Goal: Task Accomplishment & Management: Complete application form

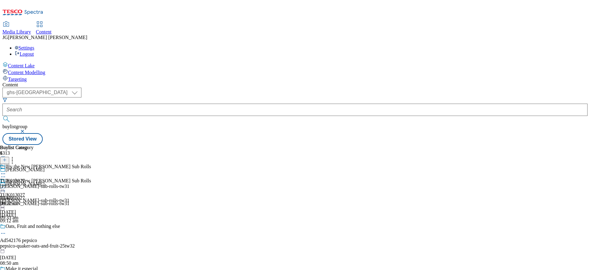
select select "ghs-uk"
click at [7, 161] on icon at bounding box center [4, 163] width 4 height 4
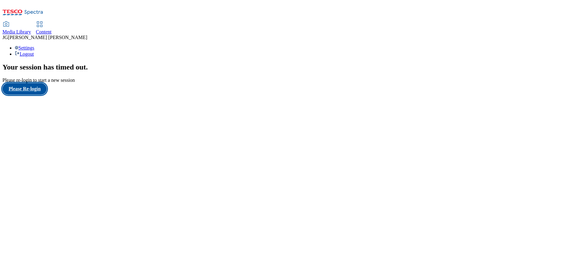
click at [41, 95] on button "Please Re-login" at bounding box center [24, 89] width 44 height 12
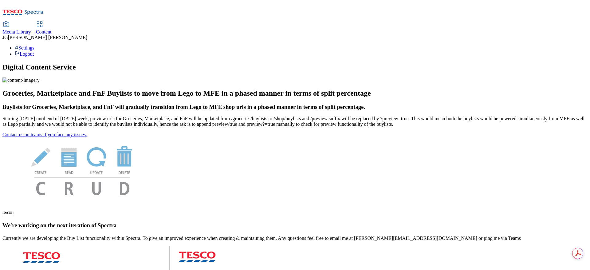
click at [52, 29] on span "Content" at bounding box center [44, 31] width 16 height 5
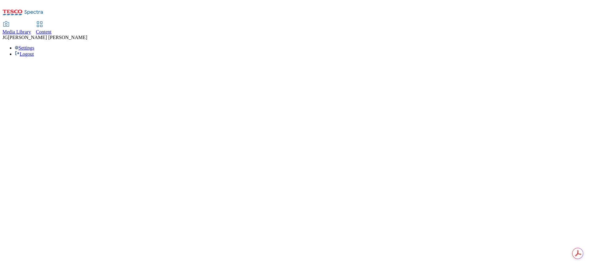
select select "ghs-[GEOGRAPHIC_DATA]"
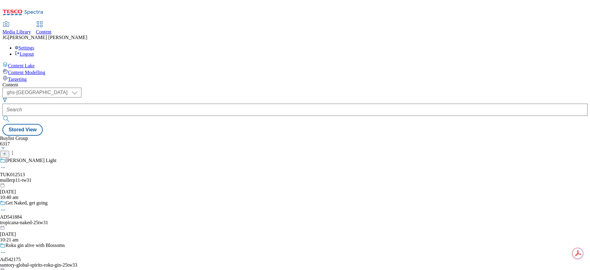
click at [7, 152] on icon at bounding box center [4, 154] width 4 height 4
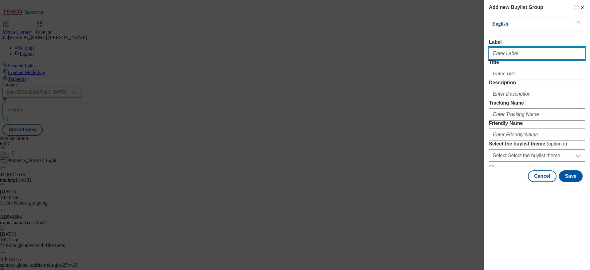
click at [521, 51] on input "Label" at bounding box center [537, 53] width 96 height 12
paste input "TUK011402"
type input "TUK011402"
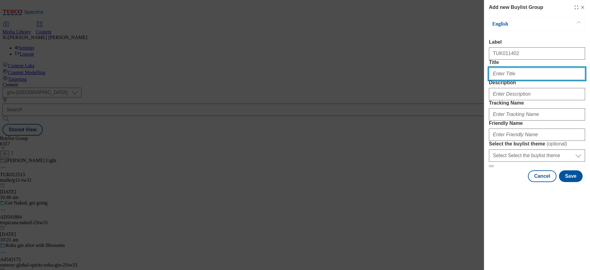
click at [498, 80] on input "Title" at bounding box center [537, 74] width 96 height 12
type input "h"
type input "[PERSON_NAME]"
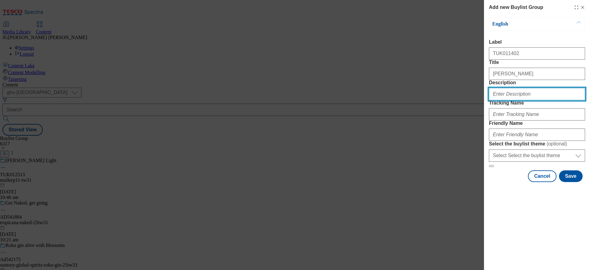
click at [497, 100] on input "Description" at bounding box center [537, 94] width 96 height 12
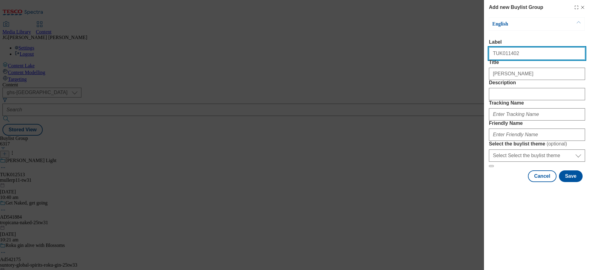
drag, startPoint x: 516, startPoint y: 57, endPoint x: 435, endPoint y: 62, distance: 81.3
click at [435, 62] on div "Add new Buylist Group English Label TUK011402 Title Hovis Description Tracking …" at bounding box center [295, 135] width 590 height 270
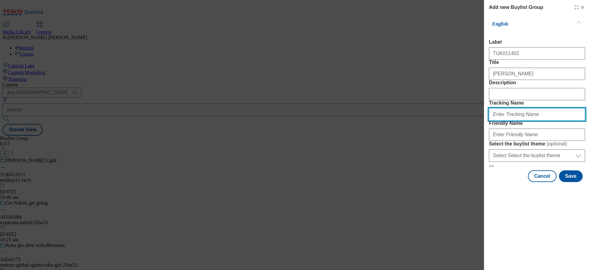
click at [524, 120] on input "Tracking Name" at bounding box center [537, 114] width 96 height 12
paste input "TUK011402"
type input "DH_TUK011402"
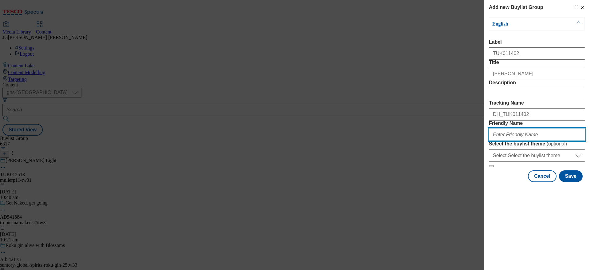
click at [505, 141] on input "Friendly Name" at bounding box center [537, 134] width 96 height 12
click at [503, 141] on input "hovis-white" at bounding box center [537, 134] width 96 height 12
click at [539, 141] on input "hovis-signature-white" at bounding box center [537, 134] width 96 height 12
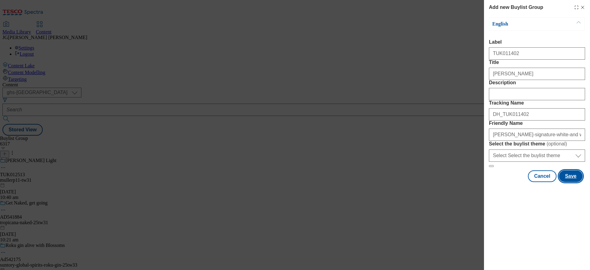
click at [572, 182] on button "Save" at bounding box center [571, 176] width 24 height 12
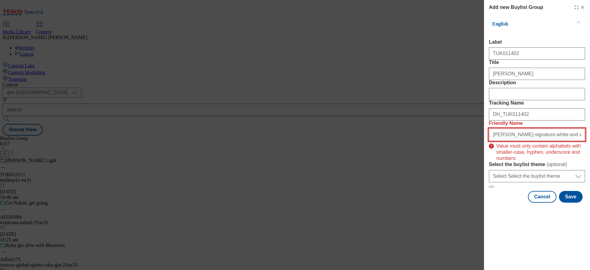
drag, startPoint x: 520, startPoint y: 177, endPoint x: 504, endPoint y: 178, distance: 16.6
click at [504, 141] on input "hovis-signature-white-and white-and-fibre-tw31" at bounding box center [537, 134] width 96 height 12
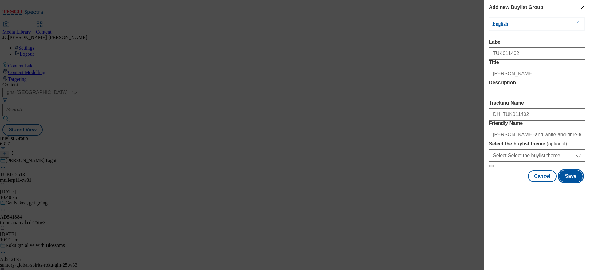
click at [573, 182] on button "Save" at bounding box center [571, 176] width 24 height 12
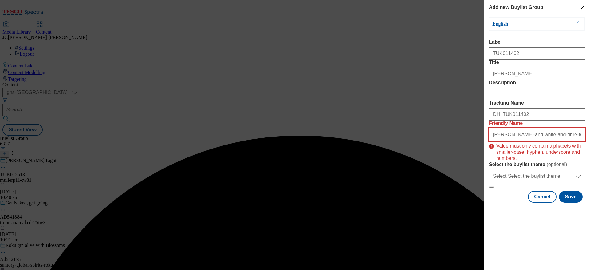
click at [502, 141] on input "hovis-white-and white-and-fibre-tw31" at bounding box center [537, 134] width 96 height 12
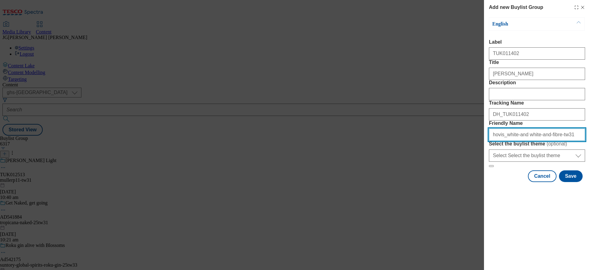
click at [513, 141] on input "hovis_white-and white-and-fibre-tw31" at bounding box center [537, 134] width 96 height 12
click at [525, 141] on input "hovis_white_white-and-fibre-tw31" at bounding box center [537, 134] width 96 height 12
click at [503, 141] on input "hovis_white_white_and_fibre_tw31" at bounding box center [537, 134] width 96 height 12
type input "hovis_signature_white_white_and_fibre_tw31"
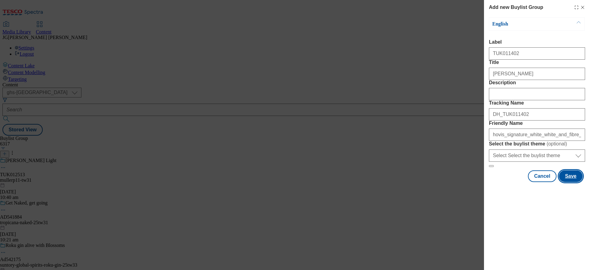
click at [572, 182] on button "Save" at bounding box center [571, 176] width 24 height 12
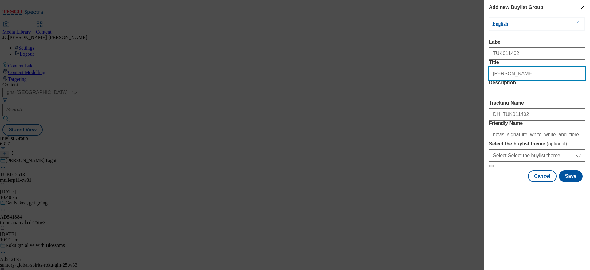
click at [492, 80] on input "[PERSON_NAME]" at bounding box center [537, 74] width 96 height 12
type input "New [PERSON_NAME]"
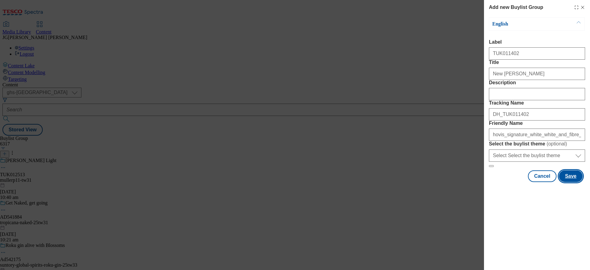
click at [573, 182] on button "Save" at bounding box center [571, 176] width 24 height 12
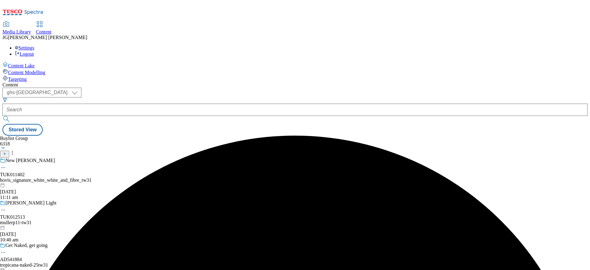
click at [103, 177] on div "hovis_signature_white_white_and_fibre_tw31" at bounding box center [51, 180] width 103 height 6
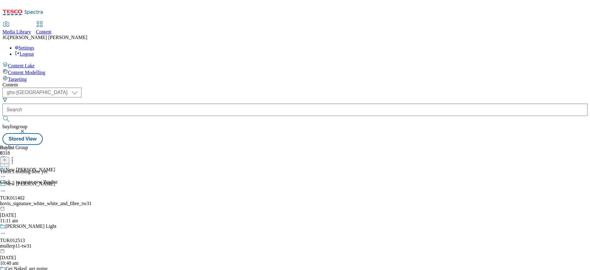
click at [7, 158] on icon at bounding box center [4, 160] width 4 height 4
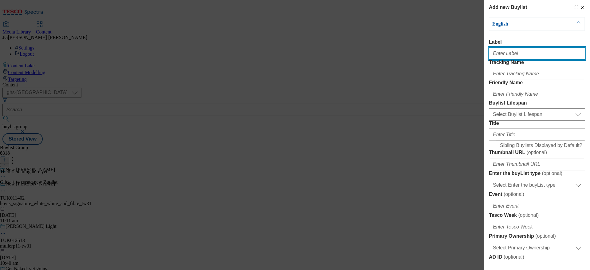
click at [501, 51] on input "Label" at bounding box center [537, 53] width 96 height 12
paste input "TUK011402"
type input "TUK011402"
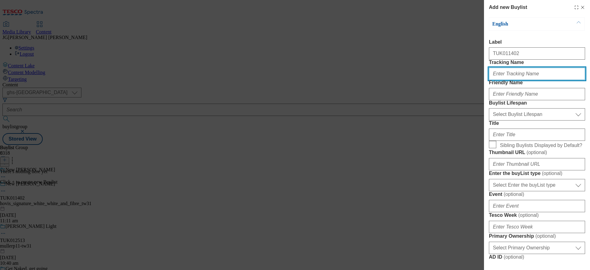
click at [498, 80] on input "Tracking Name" at bounding box center [537, 74] width 96 height 12
paste input "TUK011402"
type input "DH_TUK011402"
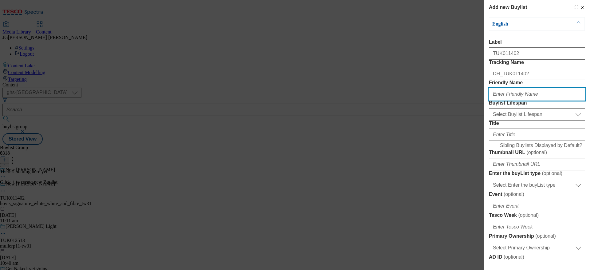
click at [499, 100] on input "Friendly Name" at bounding box center [537, 94] width 96 height 12
type input "tw31"
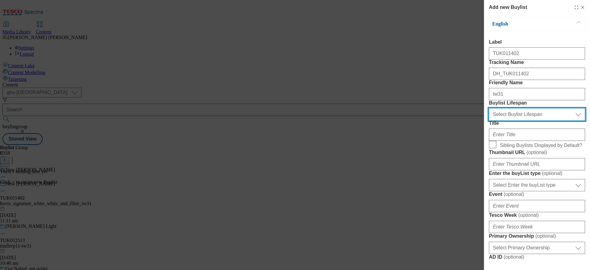
click at [508, 120] on select "Select Buylist Lifespan evergreen seasonal tactical" at bounding box center [537, 114] width 96 height 12
select select "evergreen"
click at [489, 120] on select "Select Buylist Lifespan evergreen seasonal tactical" at bounding box center [537, 114] width 96 height 12
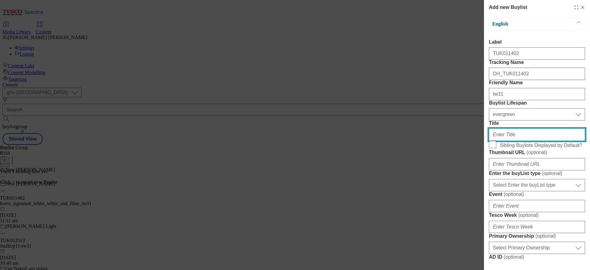
click at [502, 141] on input "Title" at bounding box center [537, 134] width 96 height 12
type input "Try the New Hovis Signature White& White 'n Fibre"
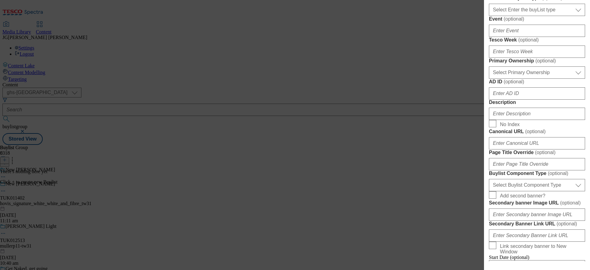
scroll to position [183, 0]
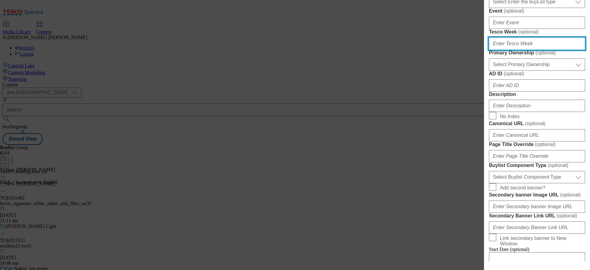
click at [511, 50] on input "Tesco Week ( optional )" at bounding box center [537, 43] width 96 height 12
type input "31"
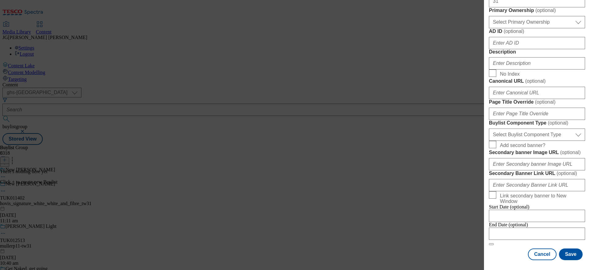
scroll to position [269, 0]
click at [523, 69] on input "Description" at bounding box center [537, 63] width 96 height 12
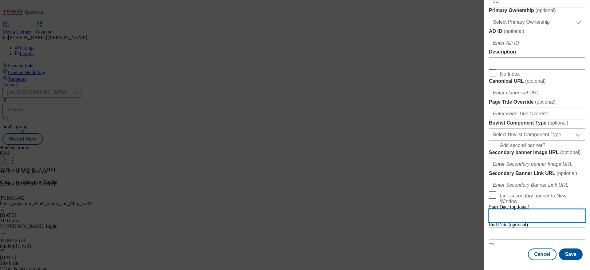
click at [516, 210] on input "Modal" at bounding box center [537, 216] width 96 height 12
select select "2025"
select select "September"
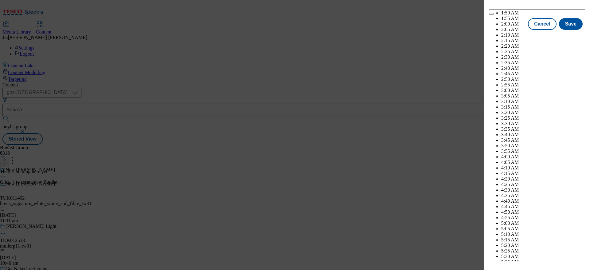
scroll to position [1119, 0]
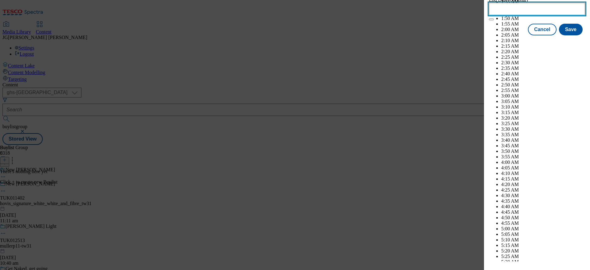
click at [513, 15] on input "Modal" at bounding box center [537, 9] width 96 height 12
select select "2025"
select select "October"
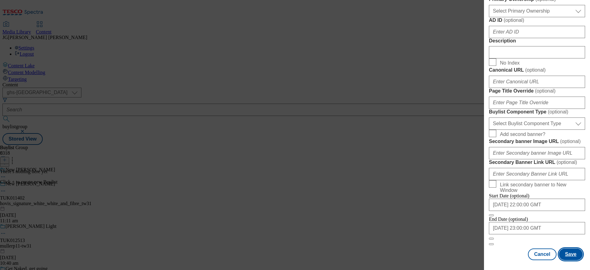
click at [566, 248] on button "Save" at bounding box center [571, 254] width 24 height 12
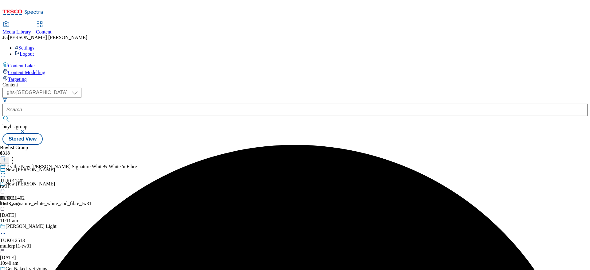
click at [137, 164] on div "Try the New Hovis Signature White& White 'n Fibre TUK011402 tw31 23 Sept 2025 1…" at bounding box center [68, 185] width 137 height 42
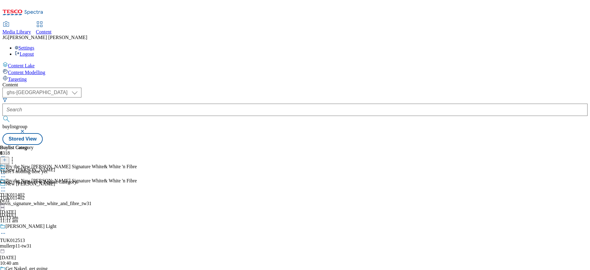
click at [7, 158] on icon at bounding box center [4, 160] width 4 height 4
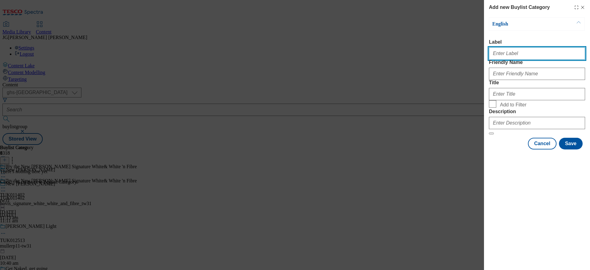
click at [521, 52] on input "Label" at bounding box center [537, 53] width 96 height 12
paste input "TUK011402"
type input "TUK011402"
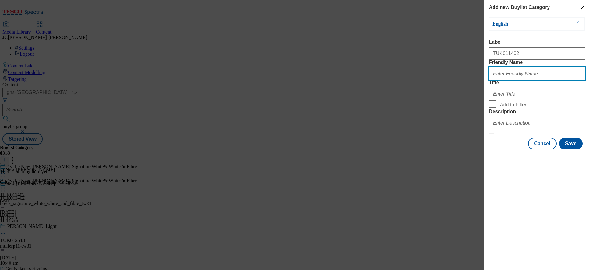
click at [499, 80] on input "Friendly Name" at bounding box center [537, 74] width 96 height 12
type input "[PERSON_NAME]-tw31"
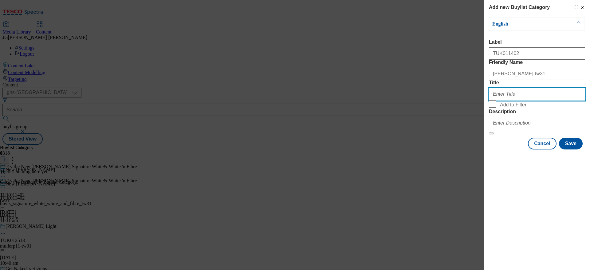
click at [504, 100] on input "Title" at bounding box center [537, 94] width 96 height 12
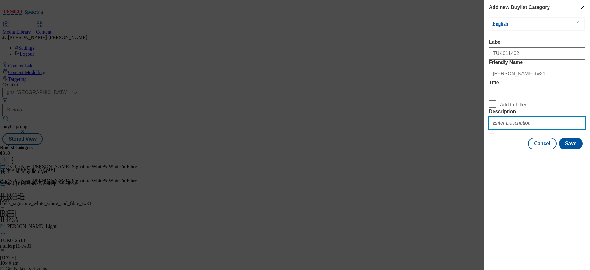
click at [505, 129] on input "Description" at bounding box center [537, 123] width 96 height 12
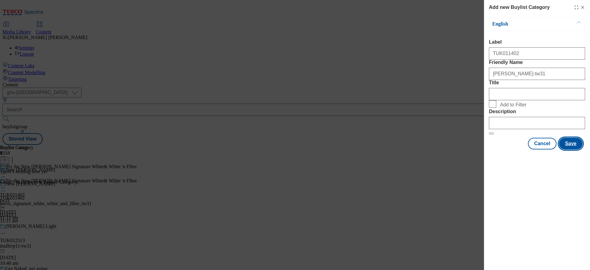
click at [568, 149] on button "Save" at bounding box center [571, 144] width 24 height 12
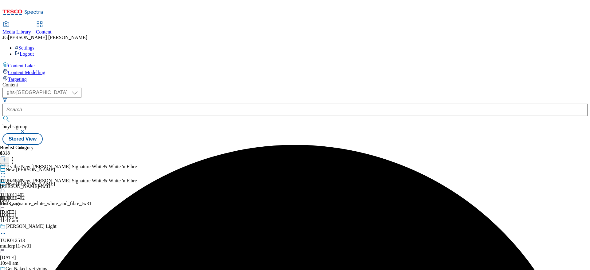
click at [50, 164] on div "TUK011402 hovis-tw31 23 Sept 2025 11:13 am" at bounding box center [25, 185] width 50 height 42
click at [50, 178] on div "TUK011402 hovis-tw31 23 Sept 2025 11:13 am" at bounding box center [25, 199] width 50 height 42
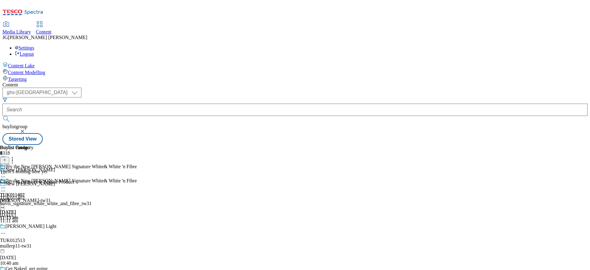
click at [7, 158] on icon at bounding box center [4, 160] width 4 height 4
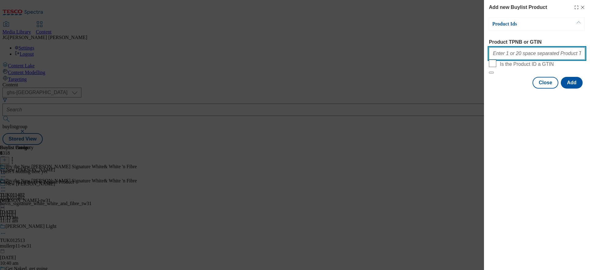
click at [499, 51] on input "Product TPNB or GTIN" at bounding box center [537, 53] width 96 height 12
paste input "96718860"
paste input "96544137"
type input "96718860 96544137"
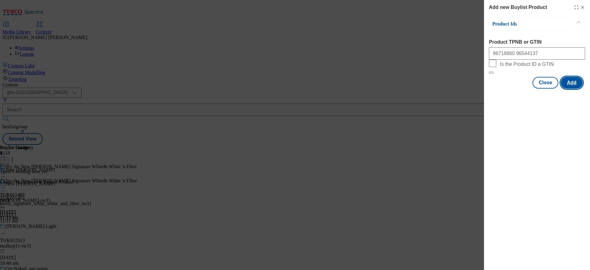
click at [570, 89] on button "Add" at bounding box center [572, 83] width 22 height 12
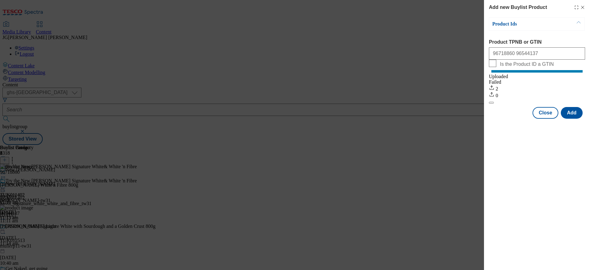
click at [583, 6] on line "Modal" at bounding box center [582, 7] width 3 height 3
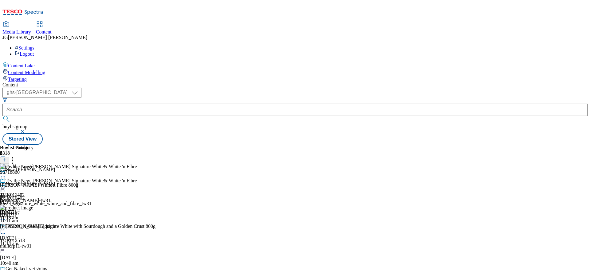
click at [6, 185] on icon at bounding box center [3, 188] width 6 height 6
click at [36, 225] on button "Preview" at bounding box center [24, 228] width 24 height 7
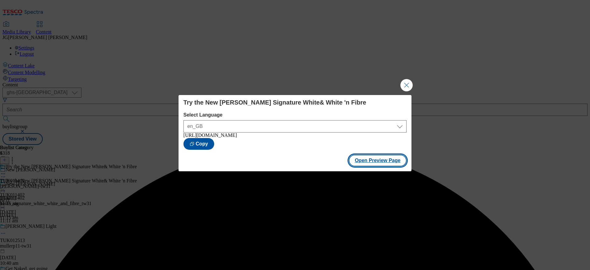
click at [375, 166] on button "Open Preview Page" at bounding box center [378, 161] width 58 height 12
click at [406, 85] on button "Close Modal" at bounding box center [406, 85] width 12 height 12
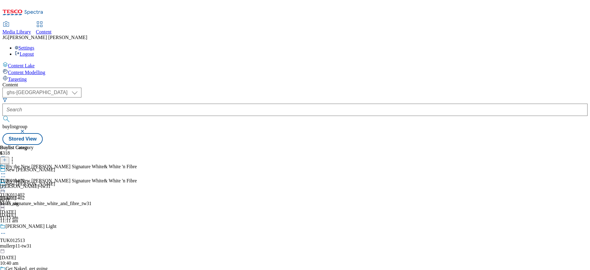
click at [6, 185] on icon at bounding box center [3, 188] width 6 height 6
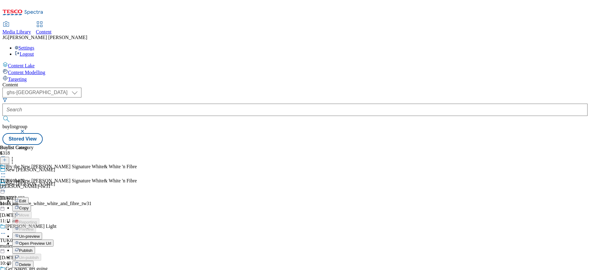
click at [29, 197] on button "Edit" at bounding box center [20, 200] width 16 height 7
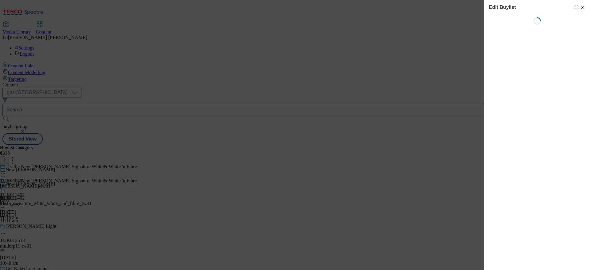
select select "evergreen"
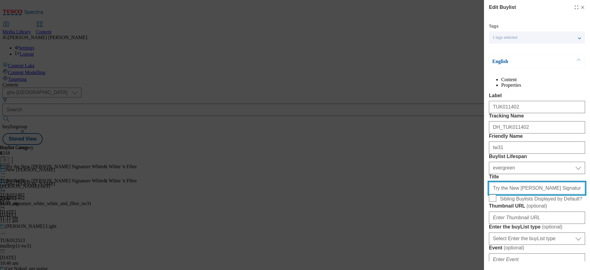
click at [548, 194] on input "Try the New Hovis Signature White& White 'n Fibre" at bounding box center [537, 188] width 96 height 12
drag, startPoint x: 548, startPoint y: 242, endPoint x: 524, endPoint y: 243, distance: 24.0
click at [524, 194] on input "Try the New Hovis Signature White& White 'n Fibre" at bounding box center [537, 188] width 96 height 12
click at [533, 194] on input "Try the New Hovis White 'n Fibre" at bounding box center [537, 188] width 96 height 12
click at [555, 194] on input "Try the New Hovis White'n Fibre" at bounding box center [537, 188] width 96 height 12
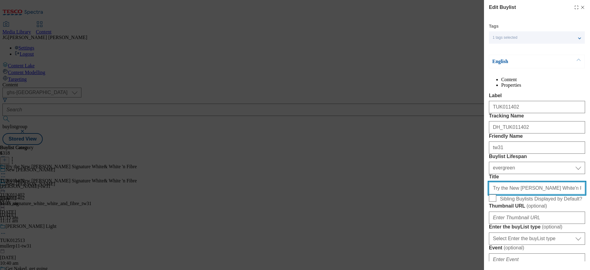
paste input "Signature White"
click at [526, 194] on input "Try the New Hovis White'n Fibre and Signature White" at bounding box center [537, 188] width 96 height 12
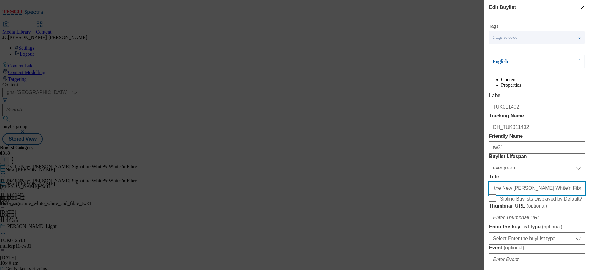
click at [526, 194] on input "Try the New Hovis White'n Fibre and Signature White" at bounding box center [537, 188] width 96 height 12
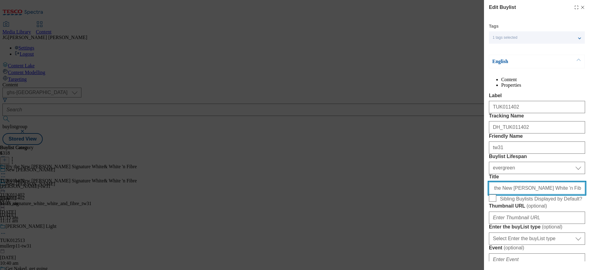
click at [530, 194] on input "Try the New Hovis White 'n Fibre and Signature White" at bounding box center [537, 188] width 96 height 12
type input "Try the New [PERSON_NAME] White 'n' Fibre and Signature White"
drag, startPoint x: 573, startPoint y: 242, endPoint x: 579, endPoint y: 242, distance: 6.5
click at [579, 242] on div "Edit Buylist Tags 1 tags selected buylist English Content Properties Label TUK0…" at bounding box center [537, 130] width 106 height 261
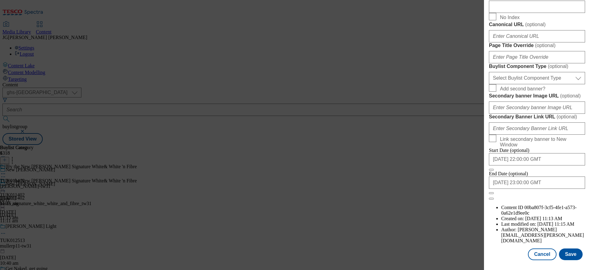
scroll to position [521, 2]
click at [562, 249] on button "Save" at bounding box center [571, 254] width 24 height 12
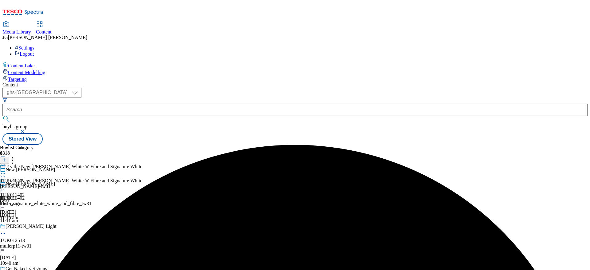
click at [142, 178] on div "Try the New [PERSON_NAME] White 'n' Fibre and Signature White" at bounding box center [71, 185] width 142 height 14
click at [6, 185] on icon at bounding box center [3, 188] width 6 height 6
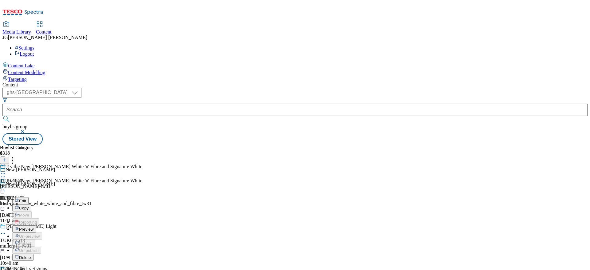
click at [33, 227] on span "Preview" at bounding box center [26, 229] width 14 height 5
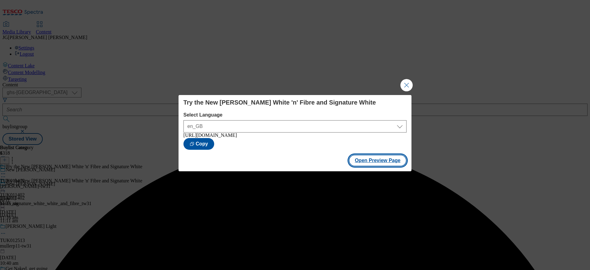
click at [385, 164] on button "Open Preview Page" at bounding box center [378, 161] width 58 height 12
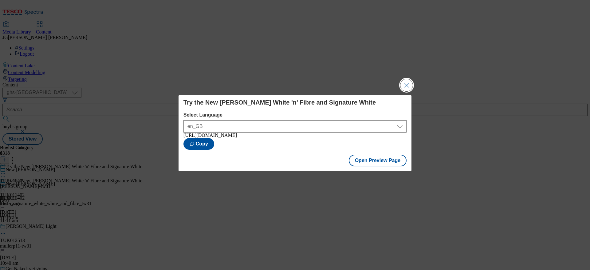
click at [406, 79] on button "Close Modal" at bounding box center [406, 85] width 12 height 12
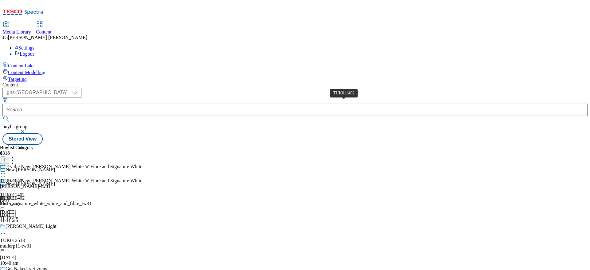
click at [25, 178] on div "TUK011402" at bounding box center [12, 181] width 25 height 6
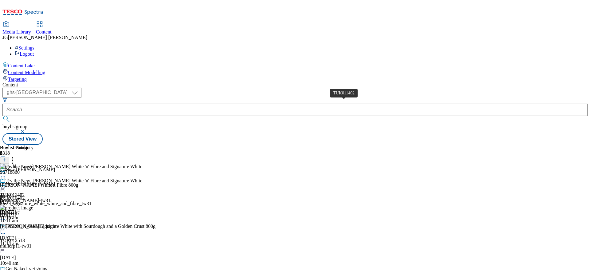
click at [25, 192] on div "TUK011402" at bounding box center [12, 195] width 25 height 6
click at [6, 185] on icon at bounding box center [3, 188] width 6 height 6
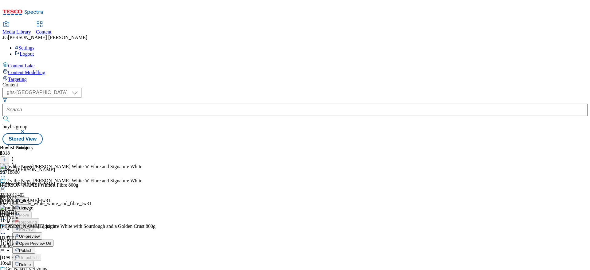
click at [33, 248] on span "Publish" at bounding box center [26, 250] width 14 height 5
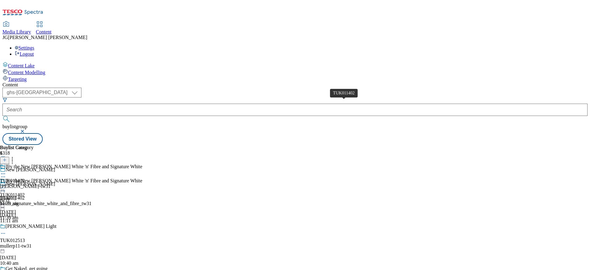
click at [25, 178] on div "TUK011402" at bounding box center [12, 181] width 25 height 6
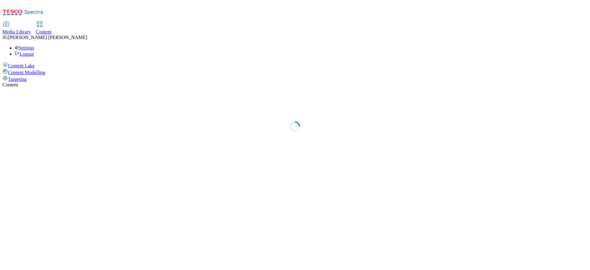
select select "ghs-[GEOGRAPHIC_DATA]"
